Goal: Navigation & Orientation: Find specific page/section

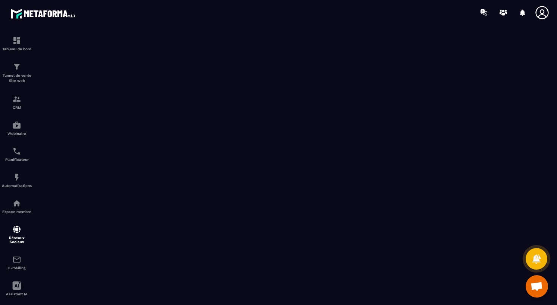
scroll to position [2261, 0]
click at [16, 262] on img at bounding box center [16, 260] width 9 height 9
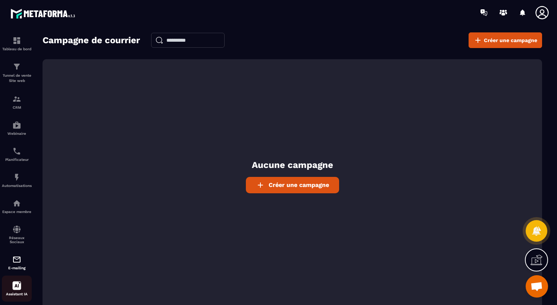
click at [23, 288] on div "Assistant IA" at bounding box center [17, 289] width 30 height 15
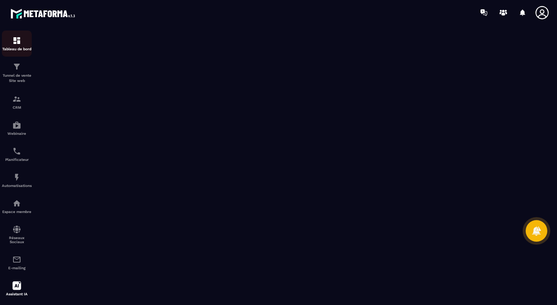
click at [22, 42] on div "Tableau de bord" at bounding box center [17, 43] width 30 height 15
